Goal: Information Seeking & Learning: Learn about a topic

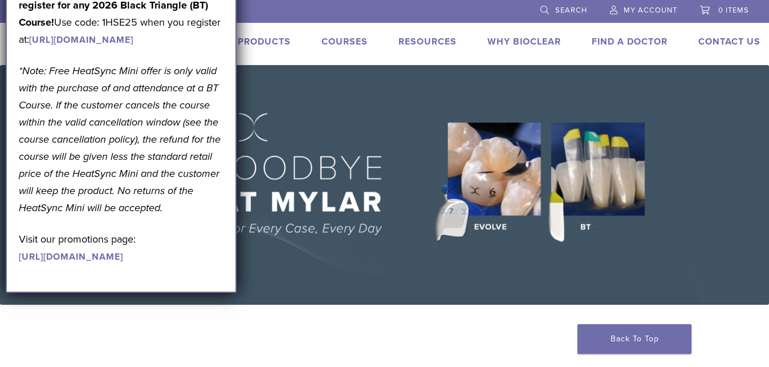
click at [115, 262] on link "[URL][DOMAIN_NAME]" at bounding box center [71, 256] width 104 height 11
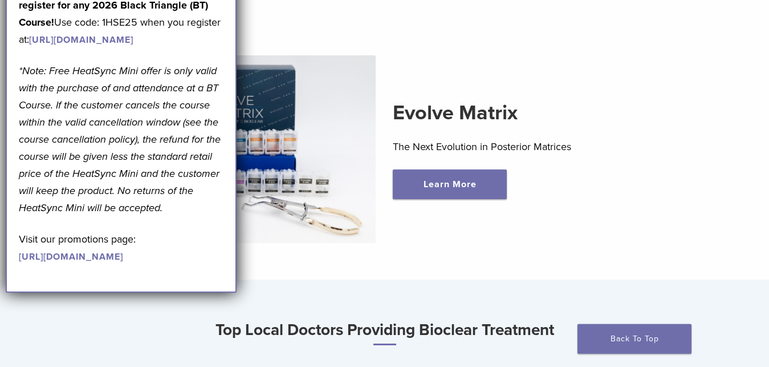
scroll to position [320, 0]
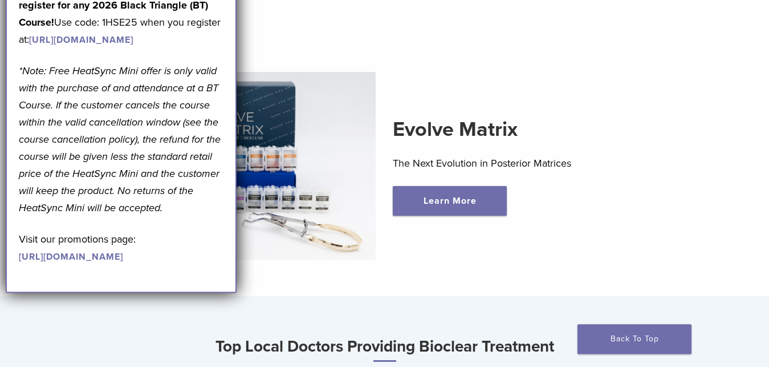
click at [479, 221] on div "Evolve Matrix The Next Evolution in Posterior Matrices Learn More" at bounding box center [384, 165] width 731 height 242
click at [461, 199] on link "Learn More" at bounding box center [450, 201] width 114 height 30
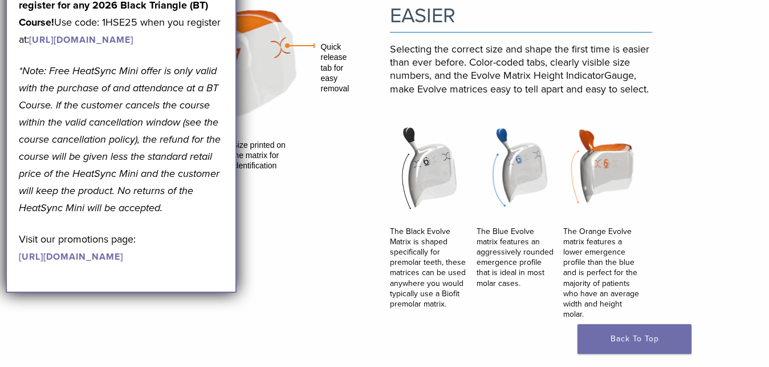
scroll to position [1210, 0]
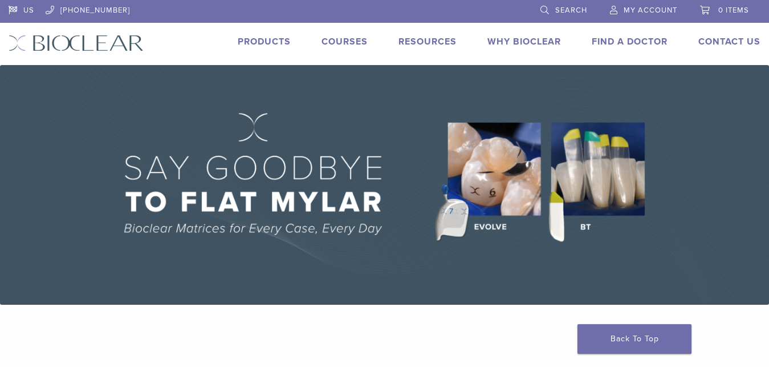
scroll to position [319, 0]
